Goal: Task Accomplishment & Management: Use online tool/utility

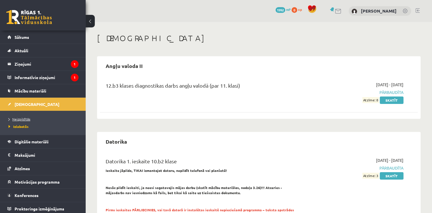
click at [27, 120] on span "Neizpildītās" at bounding box center [20, 119] width 22 height 5
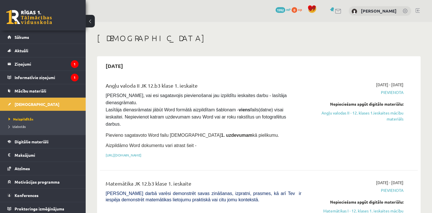
scroll to position [29, 0]
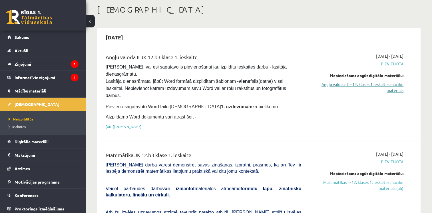
click at [384, 89] on link "Angļu valodas II - 12. klases 1.ieskaites mācību materiāls" at bounding box center [357, 87] width 94 height 12
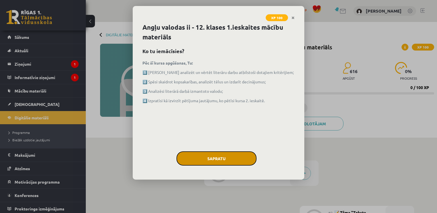
click at [202, 159] on button "Sapratu" at bounding box center [216, 158] width 80 height 14
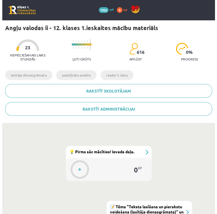
scroll to position [171, 0]
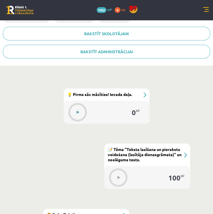
click at [77, 109] on button at bounding box center [77, 111] width 13 height 13
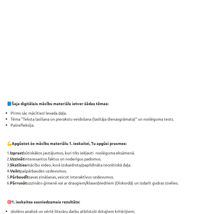
scroll to position [378, 0]
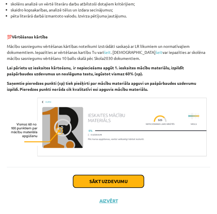
click at [118, 181] on button "Sākt uzdevumu" at bounding box center [108, 181] width 71 height 13
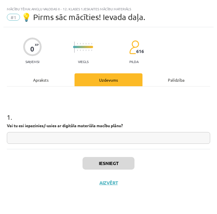
click at [47, 138] on input "text" at bounding box center [109, 138] width 204 height 12
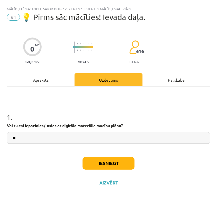
type input "**"
click at [94, 163] on button "Iesniegt" at bounding box center [109, 163] width 52 height 13
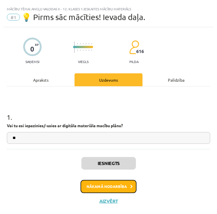
click at [95, 180] on button "Nākamā nodarbība" at bounding box center [109, 186] width 56 height 13
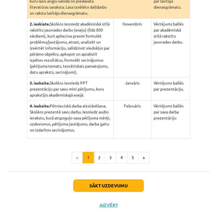
scroll to position [175, 0]
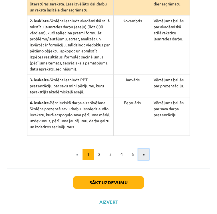
click at [139, 152] on button "»" at bounding box center [143, 153] width 11 height 11
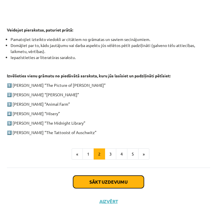
click at [122, 180] on button "Sākt uzdevumu" at bounding box center [108, 181] width 71 height 13
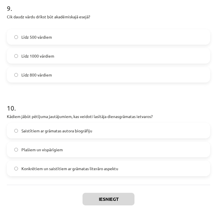
scroll to position [883, 0]
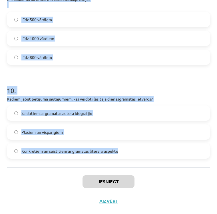
drag, startPoint x: 5, startPoint y: 93, endPoint x: 134, endPoint y: 163, distance: 147.0
copy form "6 . Loremipsumdol sitam con: adipisc elitsed doeiu tempor, inci utlabor etdolor…"
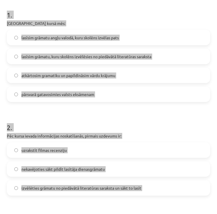
scroll to position [0, 0]
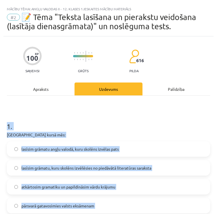
click at [167, 120] on h1 "1 ." at bounding box center [109, 121] width 204 height 18
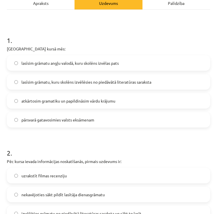
scroll to position [114, 0]
